Goal: Information Seeking & Learning: Learn about a topic

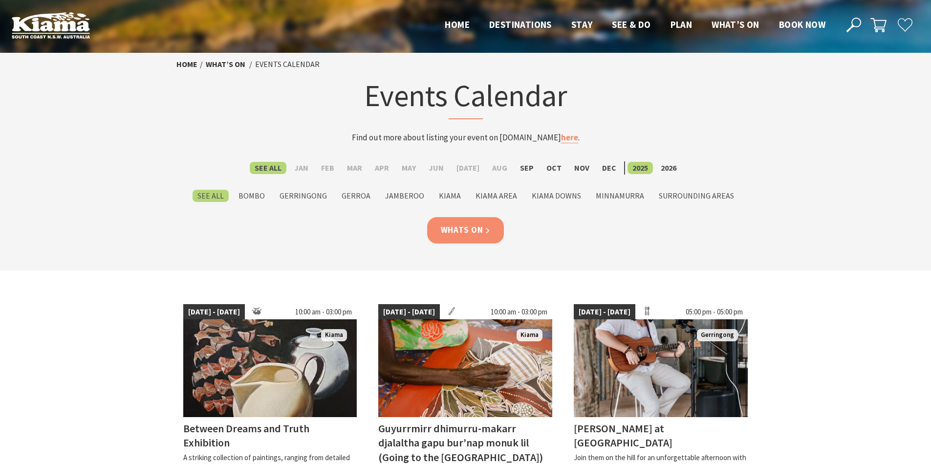
click at [476, 233] on link "Whats On" at bounding box center [465, 230] width 77 height 26
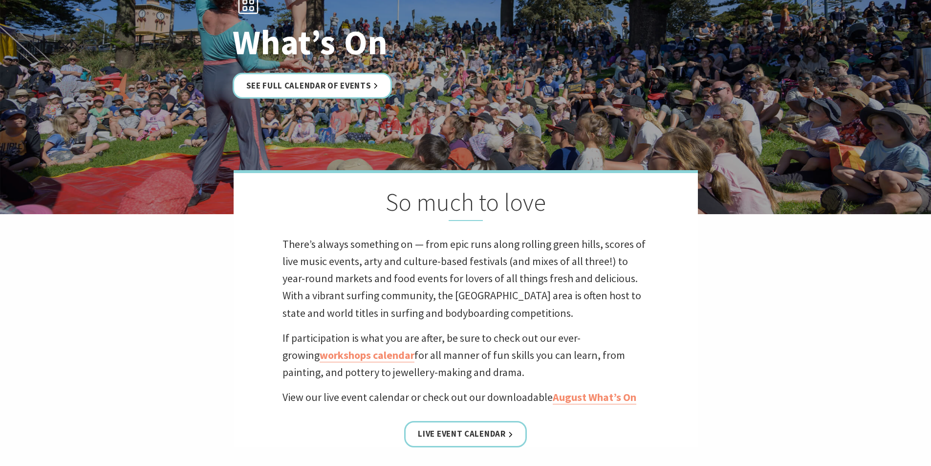
scroll to position [147, 0]
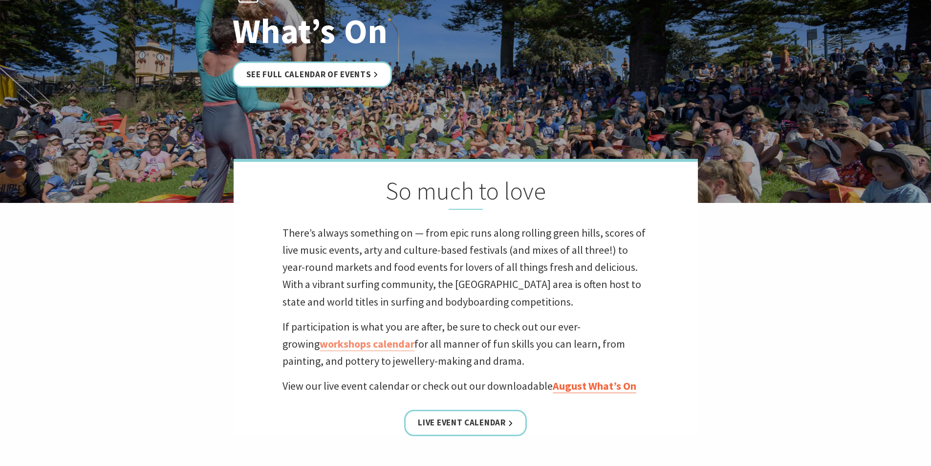
click at [613, 388] on link "August What’s On" at bounding box center [594, 386] width 84 height 14
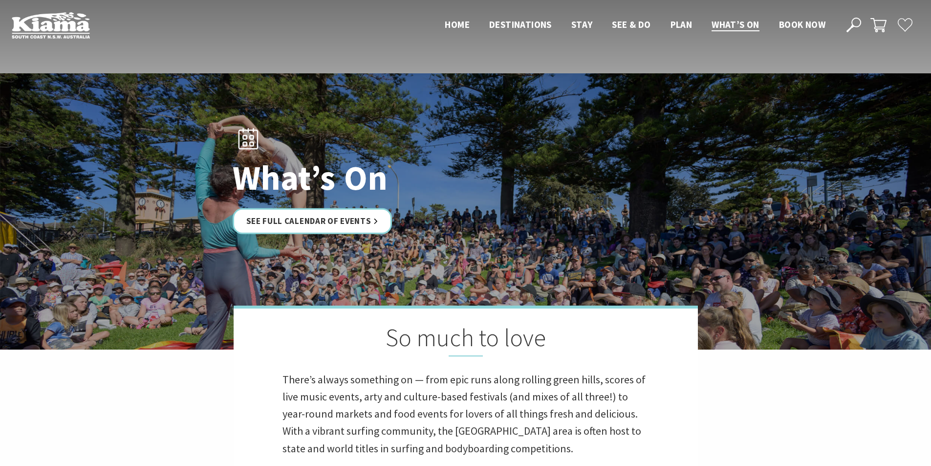
scroll to position [147, 0]
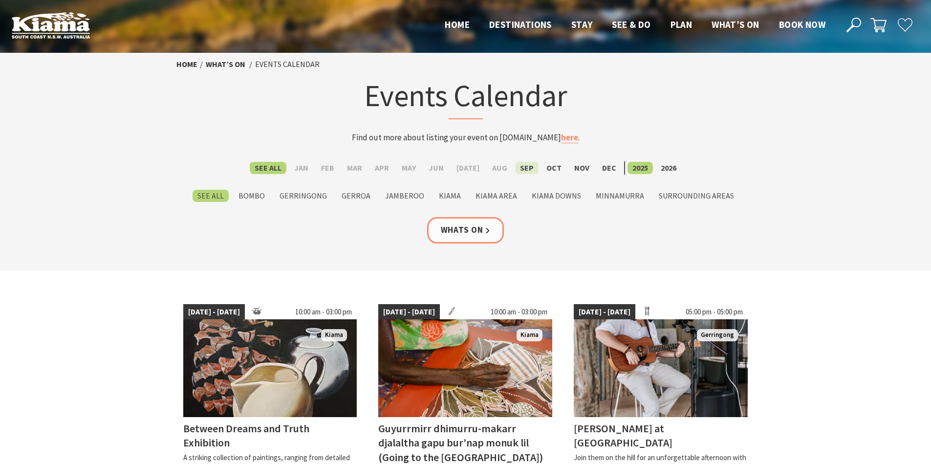
click at [522, 168] on label "Sep" at bounding box center [526, 168] width 23 height 12
click at [0, 0] on input "Sep" at bounding box center [0, 0] width 0 height 0
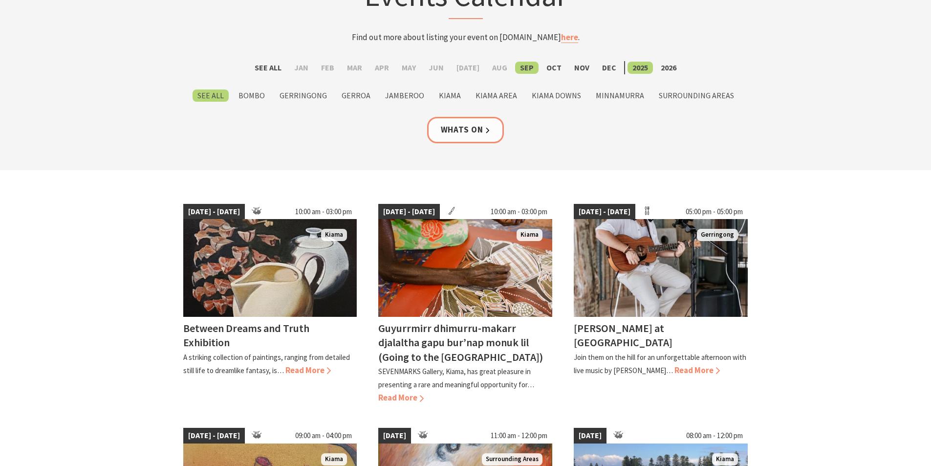
scroll to position [98, 0]
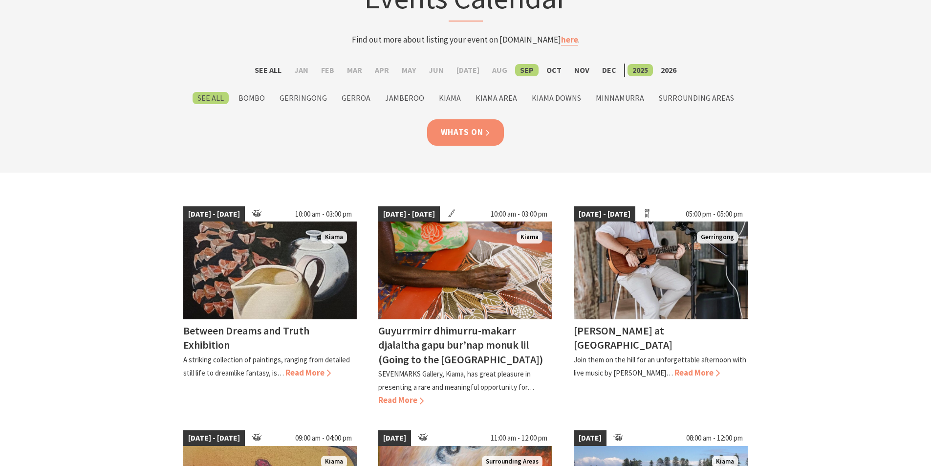
click at [468, 134] on link "Whats On" at bounding box center [465, 132] width 77 height 26
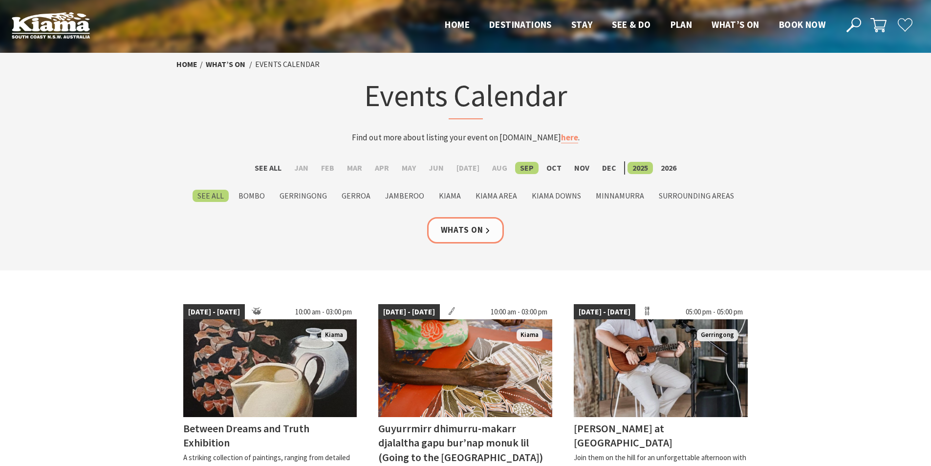
scroll to position [98, 0]
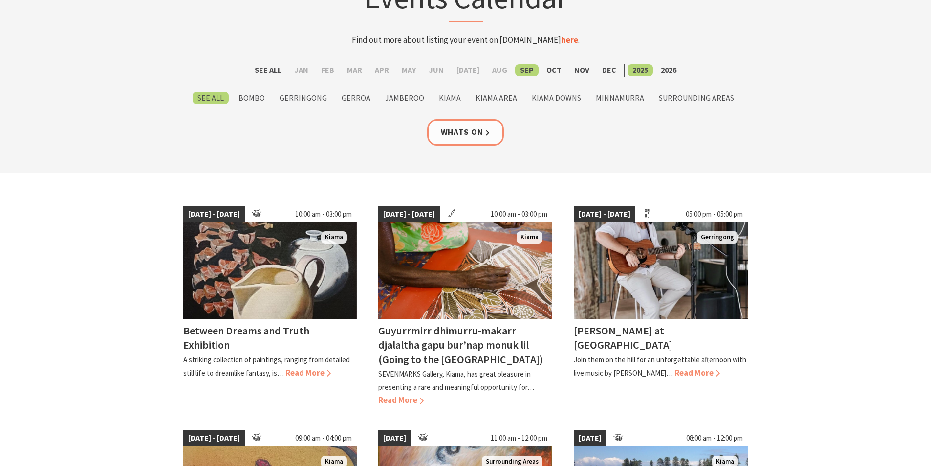
click at [565, 39] on link "here" at bounding box center [569, 39] width 17 height 11
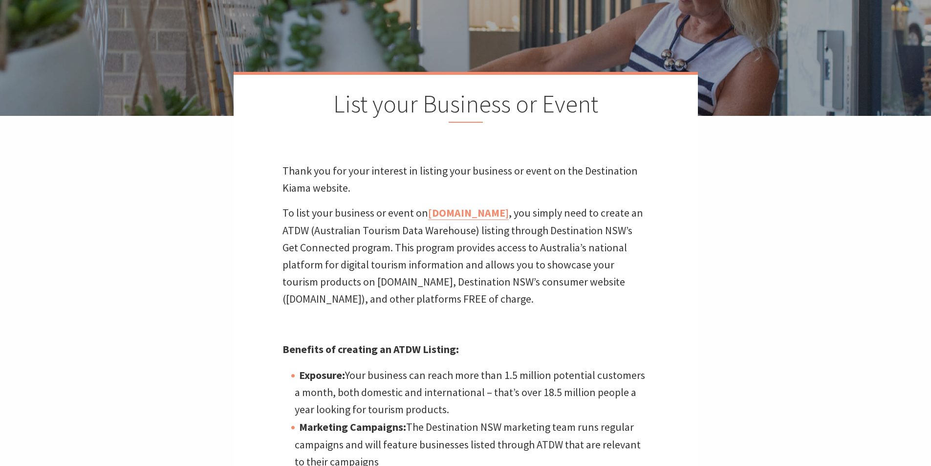
scroll to position [134, 0]
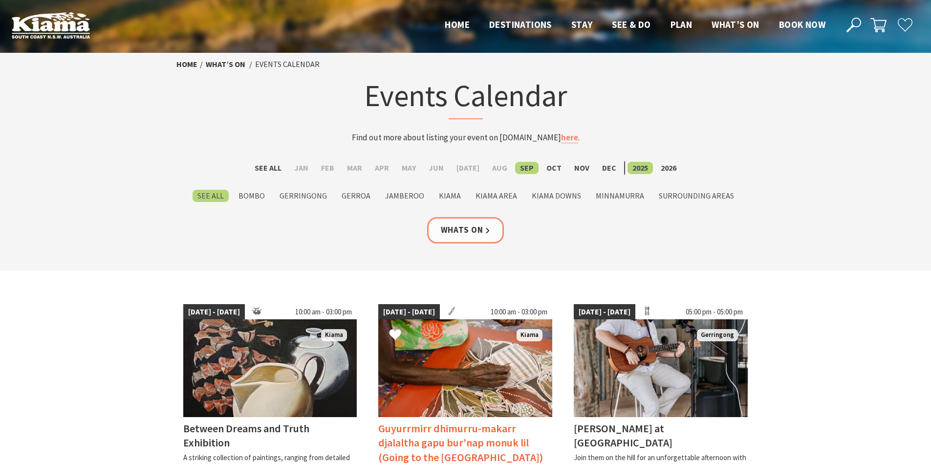
scroll to position [98, 0]
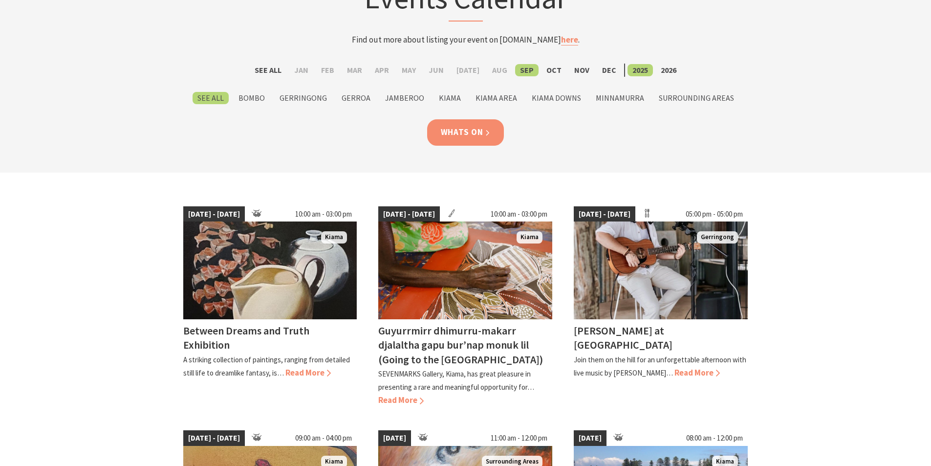
click at [461, 135] on link "Whats On" at bounding box center [465, 132] width 77 height 26
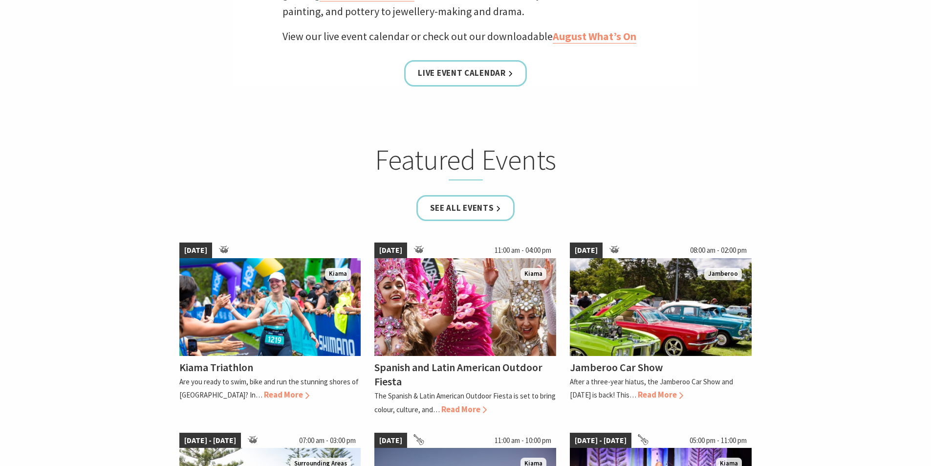
scroll to position [574, 0]
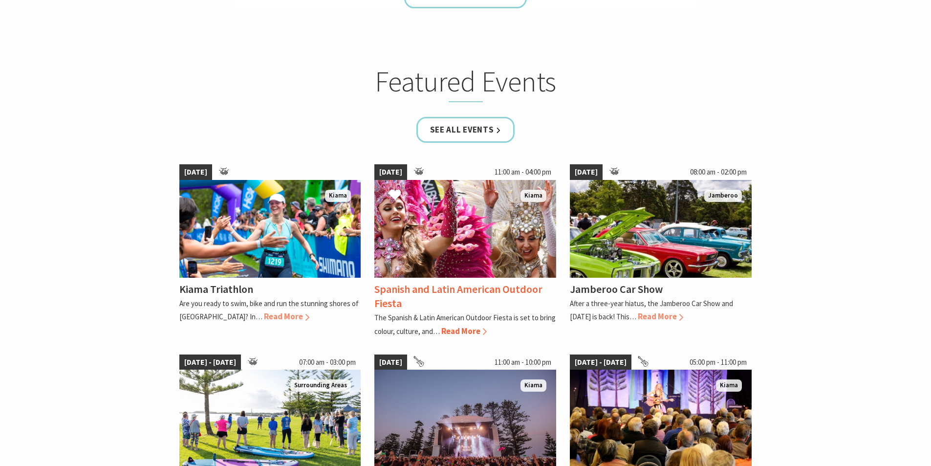
click at [455, 331] on span "Read More" at bounding box center [463, 330] width 45 height 11
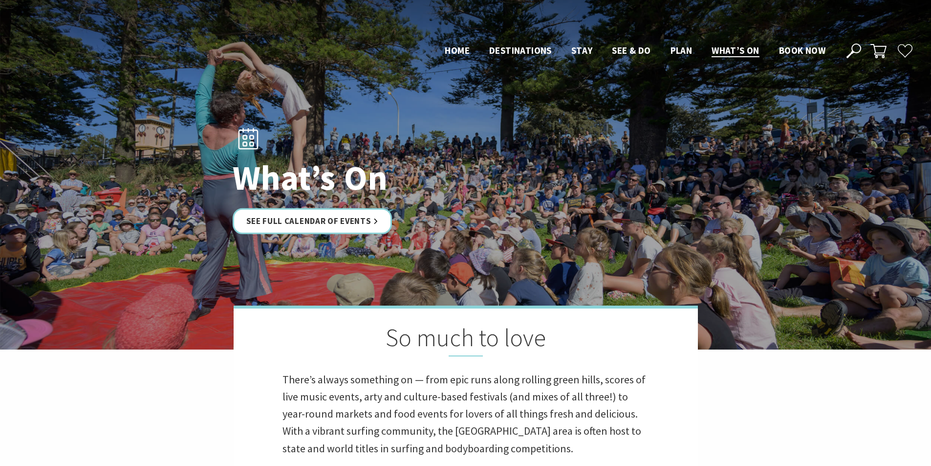
scroll to position [567, 0]
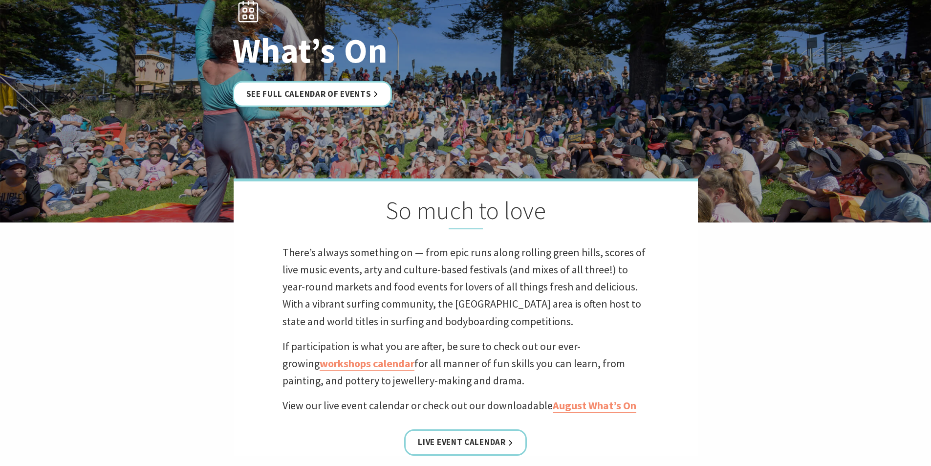
scroll to position [125, 0]
